Goal: Task Accomplishment & Management: Complete application form

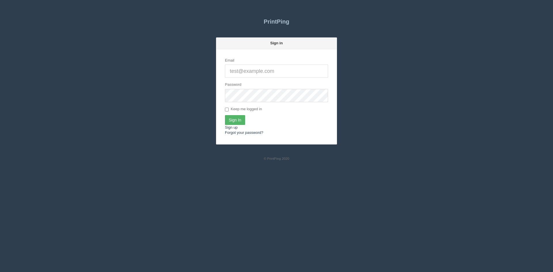
type input "[PERSON_NAME][EMAIL_ADDRESS][DOMAIN_NAME]"
click at [238, 120] on input "Sign In" at bounding box center [235, 120] width 20 height 10
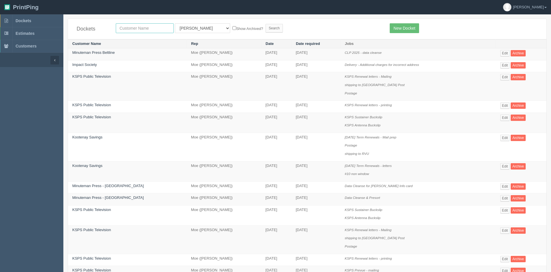
click at [135, 28] on input "text" at bounding box center [145, 28] width 58 height 10
type input "kootaney"
click at [265, 28] on input "Search" at bounding box center [273, 28] width 17 height 9
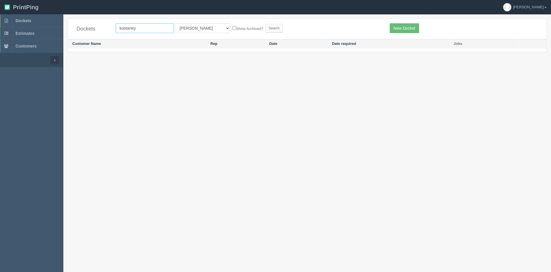
click at [146, 30] on input "kootaney" at bounding box center [145, 28] width 58 height 10
type input "kootenay"
click at [265, 29] on input "Search" at bounding box center [273, 28] width 17 height 9
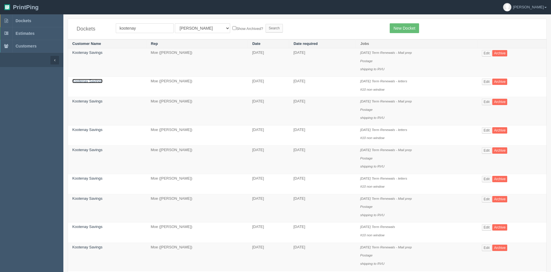
click at [85, 82] on link "Kootenay Savings" at bounding box center [87, 81] width 30 height 4
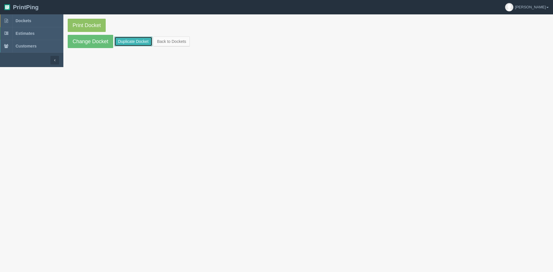
click at [127, 42] on link "Duplicate Docket" at bounding box center [133, 42] width 38 height 10
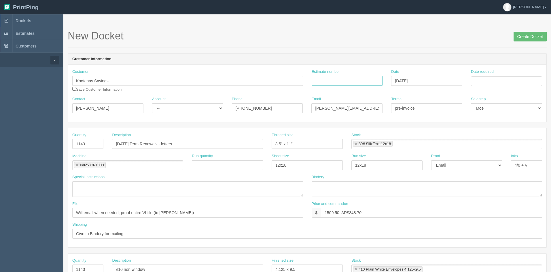
click at [323, 78] on input "Estimate number" at bounding box center [346, 81] width 71 height 10
type input "88724"
click at [500, 82] on input "Date required" at bounding box center [506, 81] width 71 height 10
click at [513, 120] on td "10" at bounding box center [514, 120] width 7 height 8
type input "[DATE]"
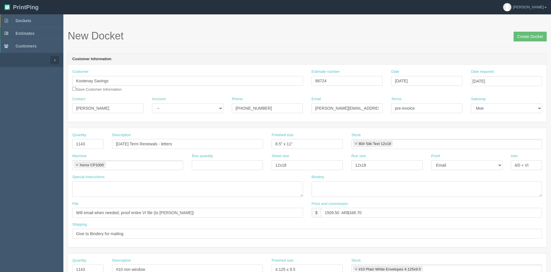
click at [403, 100] on div "Terms pre-invoice" at bounding box center [426, 104] width 71 height 17
click at [93, 142] on input "1143" at bounding box center [87, 144] width 31 height 10
type input "1152"
drag, startPoint x: 122, startPoint y: 144, endPoint x: 103, endPoint y: 144, distance: 18.7
click at [103, 144] on div "Quantity 1152 Description Oct 2025 Term Renewals - letters Finished size 8.5" x…" at bounding box center [307, 142] width 478 height 21
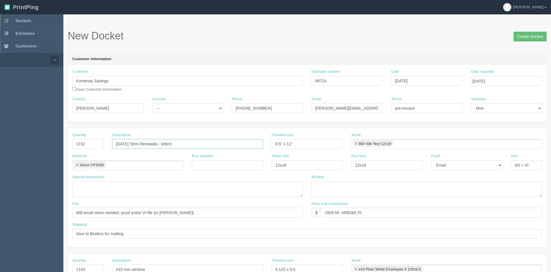
type input "[DATE] Term Renewals - letters"
drag, startPoint x: 338, startPoint y: 213, endPoint x: 327, endPoint y: 213, distance: 11.2
click at [327, 213] on input "1509.50 AR$348.70" at bounding box center [431, 213] width 221 height 10
click at [333, 213] on input "2074.14 AR$348.70" at bounding box center [431, 213] width 221 height 10
drag, startPoint x: 339, startPoint y: 213, endPoint x: 331, endPoint y: 213, distance: 8.1
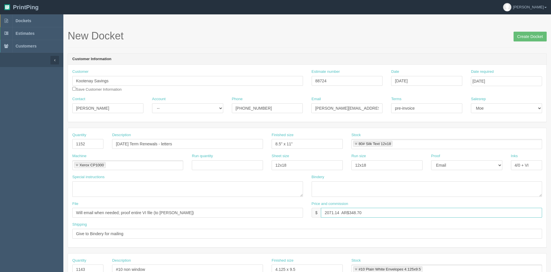
click at [331, 213] on input "2071.14 AR$348.70" at bounding box center [431, 213] width 221 height 10
drag, startPoint x: 349, startPoint y: 212, endPoint x: 373, endPoint y: 210, distance: 23.7
click at [373, 210] on input "2074.20 AR$348.70" at bounding box center [431, 213] width 221 height 10
type input "2074.20 AR$478.66"
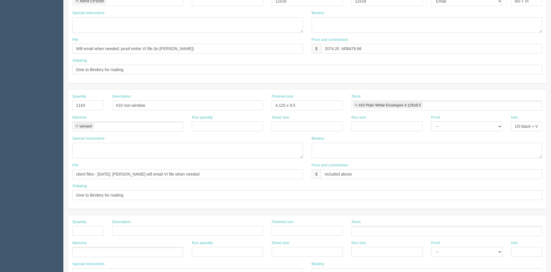
scroll to position [173, 0]
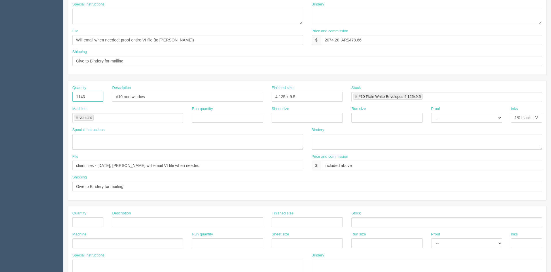
click at [96, 96] on input "1143" at bounding box center [87, 97] width 31 height 10
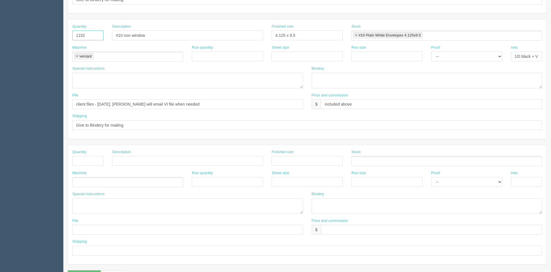
scroll to position [250, 0]
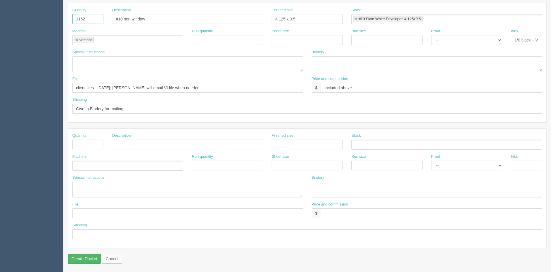
type input "1152"
drag, startPoint x: 77, startPoint y: 256, endPoint x: 73, endPoint y: 254, distance: 3.7
click at [77, 256] on input "Create Docket" at bounding box center [84, 259] width 33 height 10
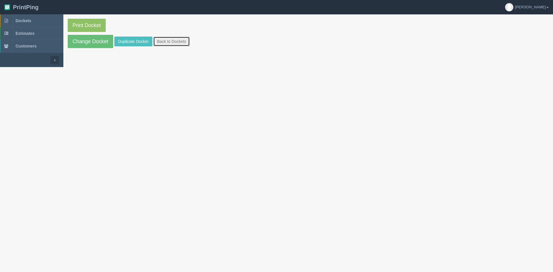
click at [177, 38] on link "Back to Dockets" at bounding box center [171, 42] width 37 height 10
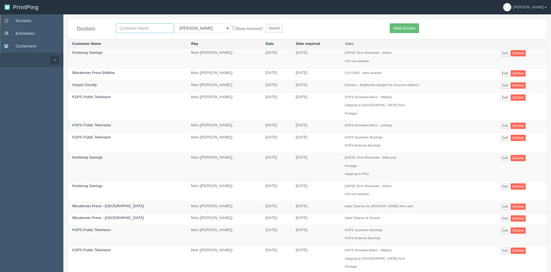
click at [158, 27] on input "text" at bounding box center [145, 28] width 58 height 10
type input "koot"
click at [265, 30] on input "Search" at bounding box center [273, 28] width 17 height 9
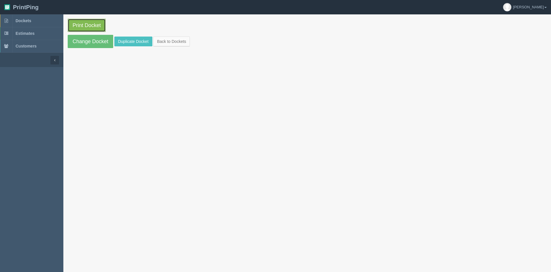
drag, startPoint x: 85, startPoint y: 24, endPoint x: 88, endPoint y: 24, distance: 2.9
click at [86, 24] on link "Print Docket" at bounding box center [87, 25] width 38 height 13
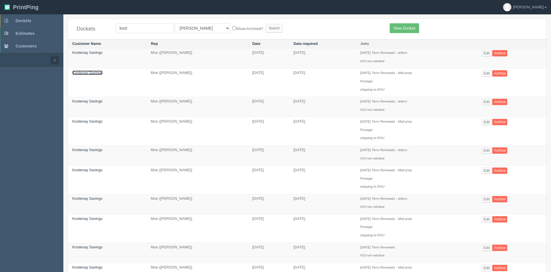
click at [93, 74] on link "Kootenay Savings" at bounding box center [87, 73] width 30 height 4
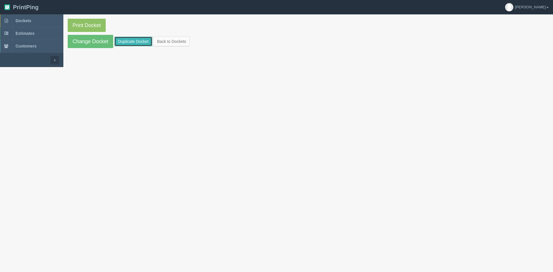
click at [129, 43] on link "Duplicate Docket" at bounding box center [133, 42] width 38 height 10
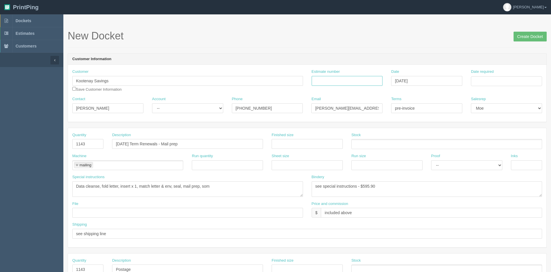
click at [361, 82] on input "Estimate number" at bounding box center [346, 81] width 71 height 10
type input "88724"
click at [489, 79] on input "Date required" at bounding box center [506, 81] width 71 height 10
click at [515, 118] on td "10" at bounding box center [514, 120] width 7 height 8
type input "[DATE]"
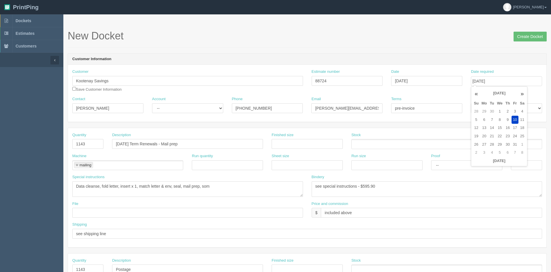
click at [447, 34] on h1 "New Docket Create Docket" at bounding box center [307, 36] width 479 height 12
click at [94, 144] on input "1143" at bounding box center [87, 144] width 31 height 10
type input "1152"
drag, startPoint x: 123, startPoint y: 145, endPoint x: 94, endPoint y: 148, distance: 28.7
click at [99, 145] on div "Quantity 1152 Description Oct 2025 Term Renewals - Mail prep Finished size Stock" at bounding box center [307, 142] width 478 height 21
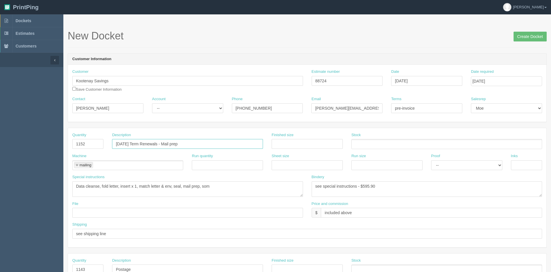
type input "Nov 2025 Term Renewals - Mail prep"
click at [386, 186] on textarea "see special instructions - $595.90" at bounding box center [426, 189] width 231 height 16
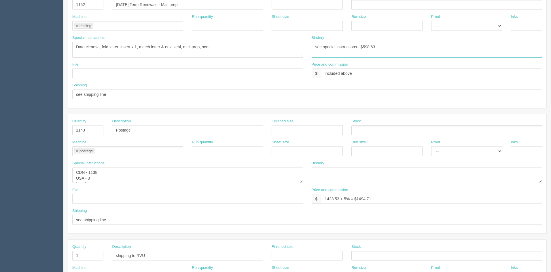
scroll to position [144, 0]
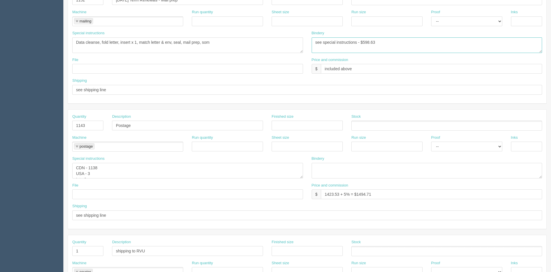
type textarea "see special instructions - $598.63"
click at [130, 165] on textarea "CDN - 1138 USA - 3 Int - 2" at bounding box center [187, 171] width 231 height 16
type textarea "CDN - 1145 USA - 3 Int - 4"
drag, startPoint x: 339, startPoint y: 194, endPoint x: 330, endPoint y: 194, distance: 8.9
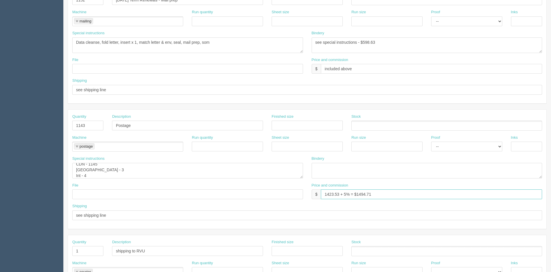
click at [330, 194] on input "1423.53 + 5% = $1494.71" at bounding box center [431, 194] width 221 height 10
drag, startPoint x: 374, startPoint y: 194, endPoint x: 356, endPoint y: 194, distance: 18.1
click at [356, 194] on input "1439.37 + 5% = $1494.71" at bounding box center [431, 194] width 221 height 10
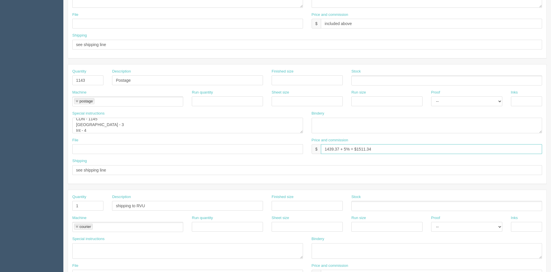
scroll to position [250, 0]
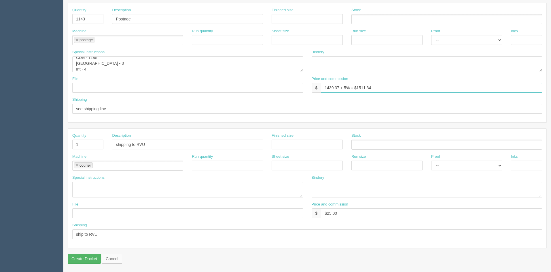
type input "1439.37 + 5% = $1511.34"
click at [84, 257] on input "Create Docket" at bounding box center [84, 259] width 33 height 10
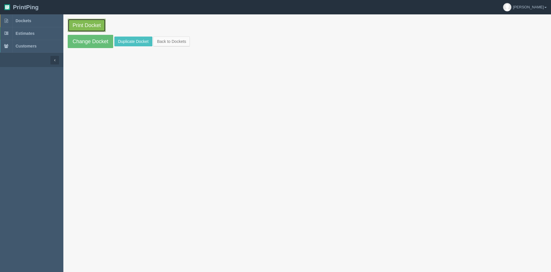
click at [94, 20] on link "Print Docket" at bounding box center [87, 25] width 38 height 13
click at [85, 41] on link "Change Docket" at bounding box center [90, 41] width 45 height 13
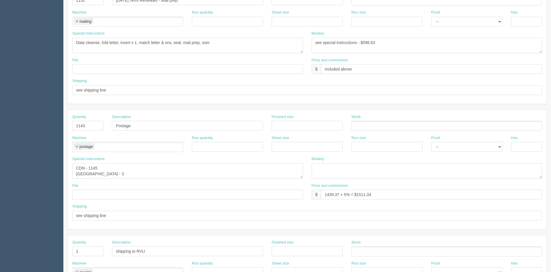
scroll to position [144, 0]
click at [95, 125] on input "1143" at bounding box center [87, 126] width 31 height 10
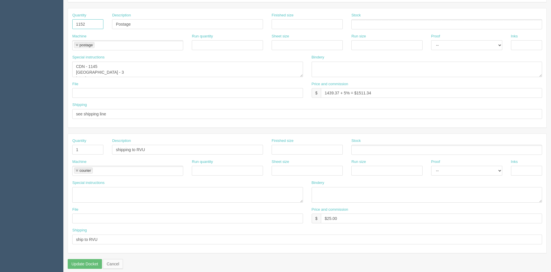
scroll to position [250, 0]
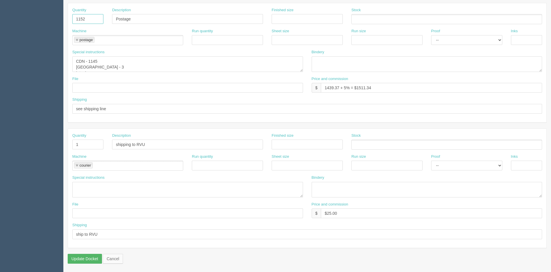
type input "1152"
click at [80, 256] on input "Update Docket" at bounding box center [85, 259] width 34 height 10
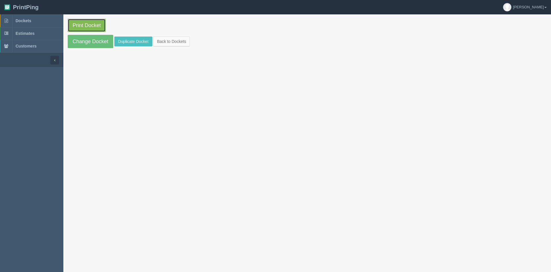
click at [94, 26] on link "Print Docket" at bounding box center [87, 25] width 38 height 13
click at [180, 43] on link "Back to Dockets" at bounding box center [171, 42] width 37 height 10
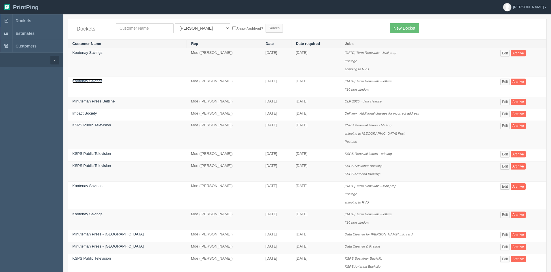
click at [85, 81] on link "Kootenay Savings" at bounding box center [87, 81] width 30 height 4
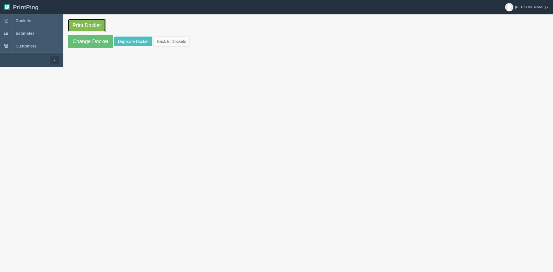
click at [86, 23] on link "Print Docket" at bounding box center [87, 25] width 38 height 13
click at [88, 46] on link "Change Docket" at bounding box center [90, 41] width 45 height 13
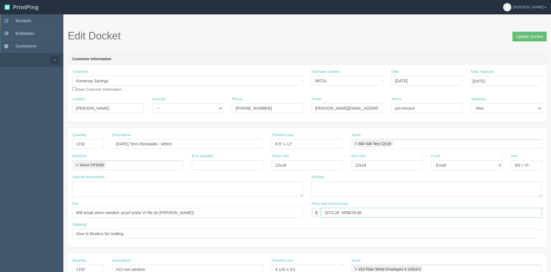
drag, startPoint x: 339, startPoint y: 213, endPoint x: 321, endPoint y: 213, distance: 18.4
click at [321, 213] on input "2074.20 AR$478.66" at bounding box center [431, 213] width 221 height 10
drag, startPoint x: 349, startPoint y: 212, endPoint x: 407, endPoint y: 215, distance: 58.2
click at [407, 215] on input "1515.34 AR$478.66" at bounding box center [431, 213] width 221 height 10
type input "1515.34 AR$349.69"
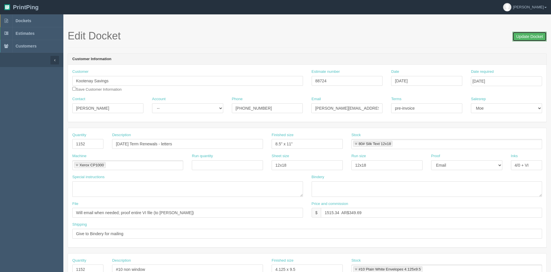
click at [532, 35] on input "Update Docket" at bounding box center [529, 37] width 34 height 10
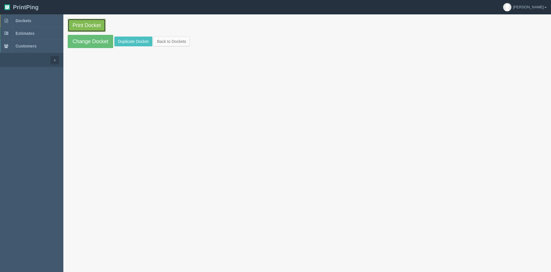
click at [99, 28] on link "Print Docket" at bounding box center [87, 25] width 38 height 13
